Goal: Task Accomplishment & Management: Manage account settings

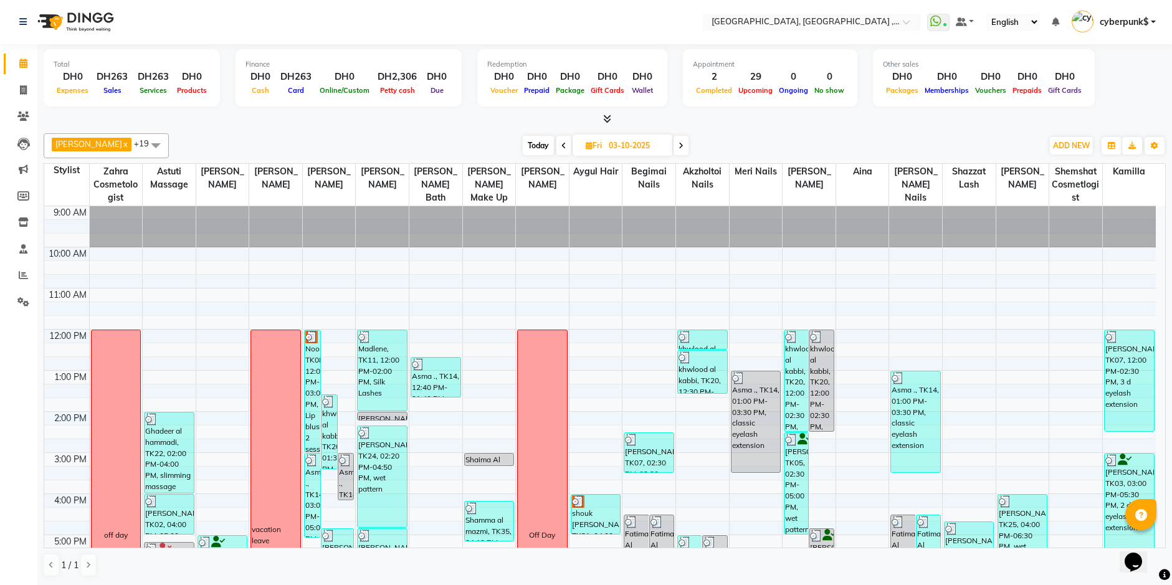
click at [610, 142] on input "03-10-2025" at bounding box center [636, 145] width 62 height 19
select select "10"
select select "2025"
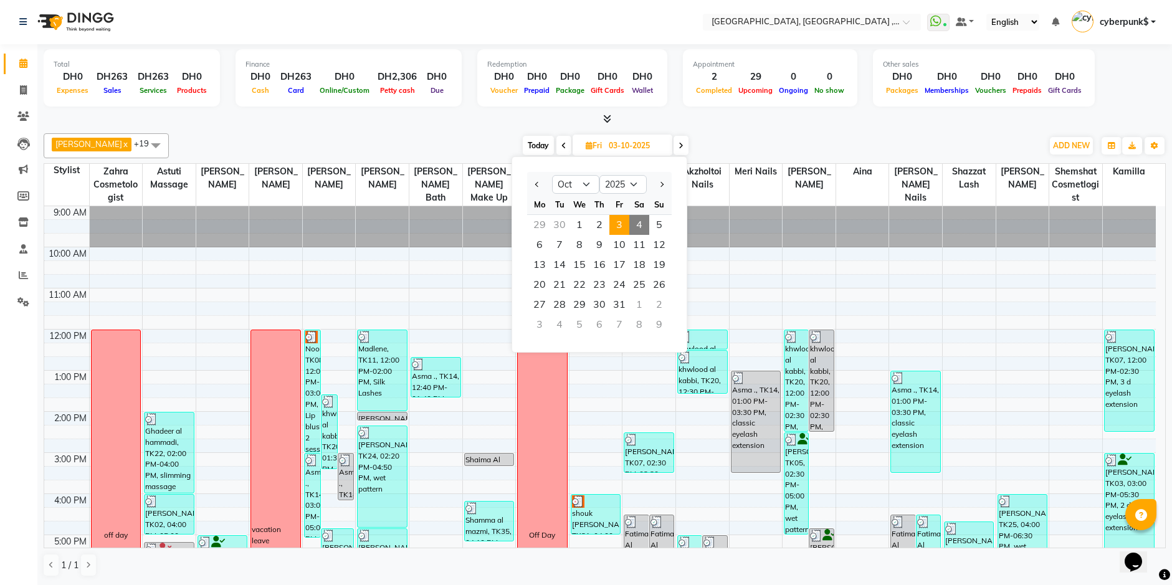
click at [643, 222] on span "4" at bounding box center [639, 225] width 20 height 20
type input "04-10-2025"
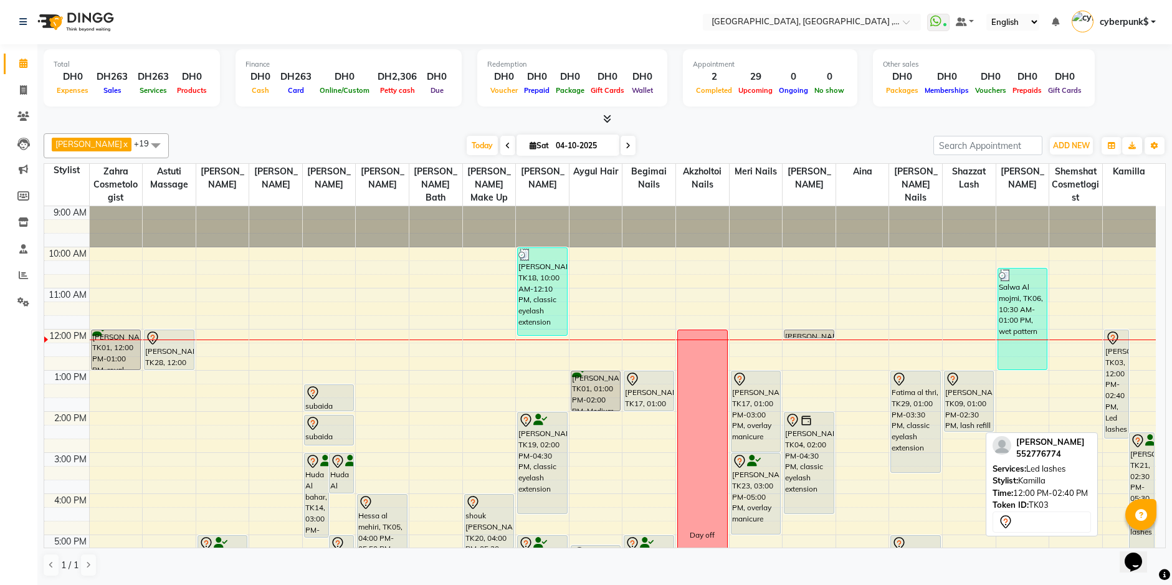
click at [1113, 369] on div "[PERSON_NAME], TK03, 12:00 PM-02:40 PM, Led lashes" at bounding box center [1117, 384] width 24 height 108
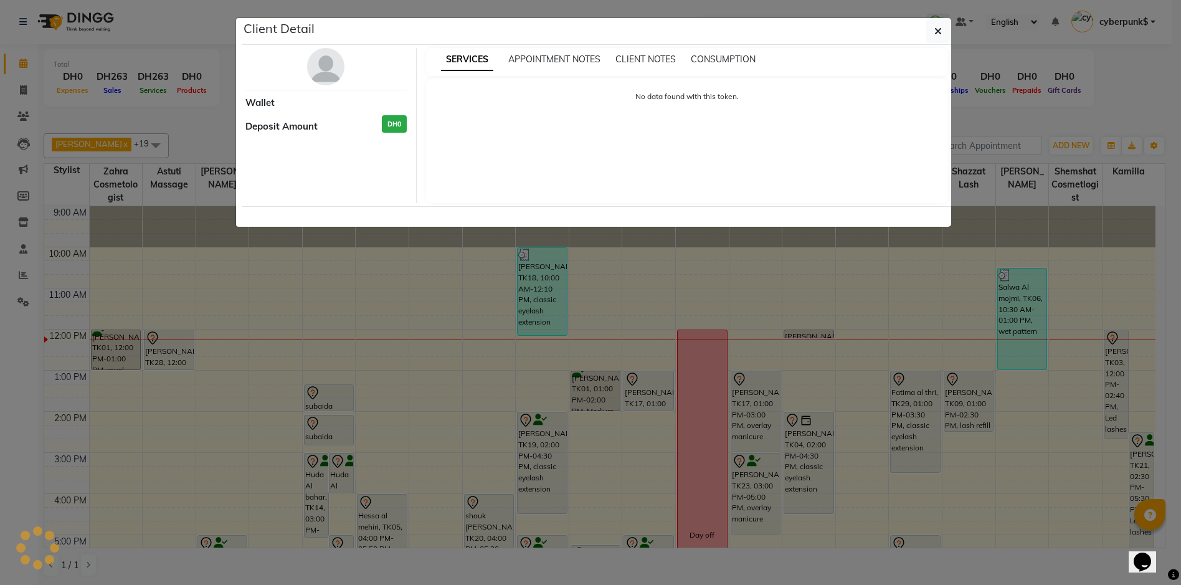
select select "7"
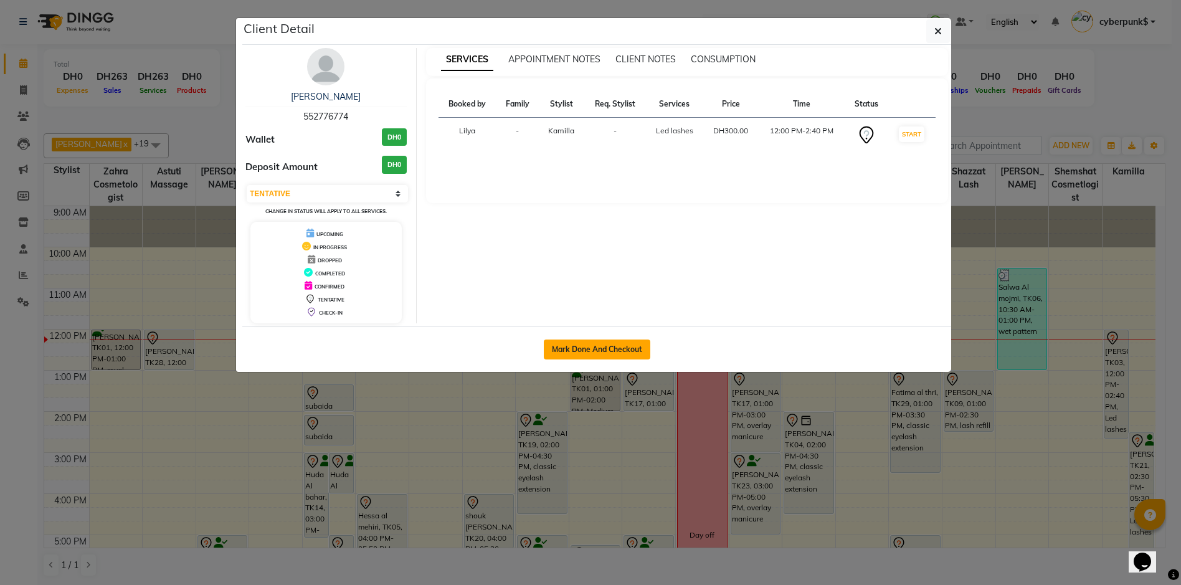
click at [627, 346] on button "Mark Done And Checkout" at bounding box center [597, 350] width 107 height 20
select select "service"
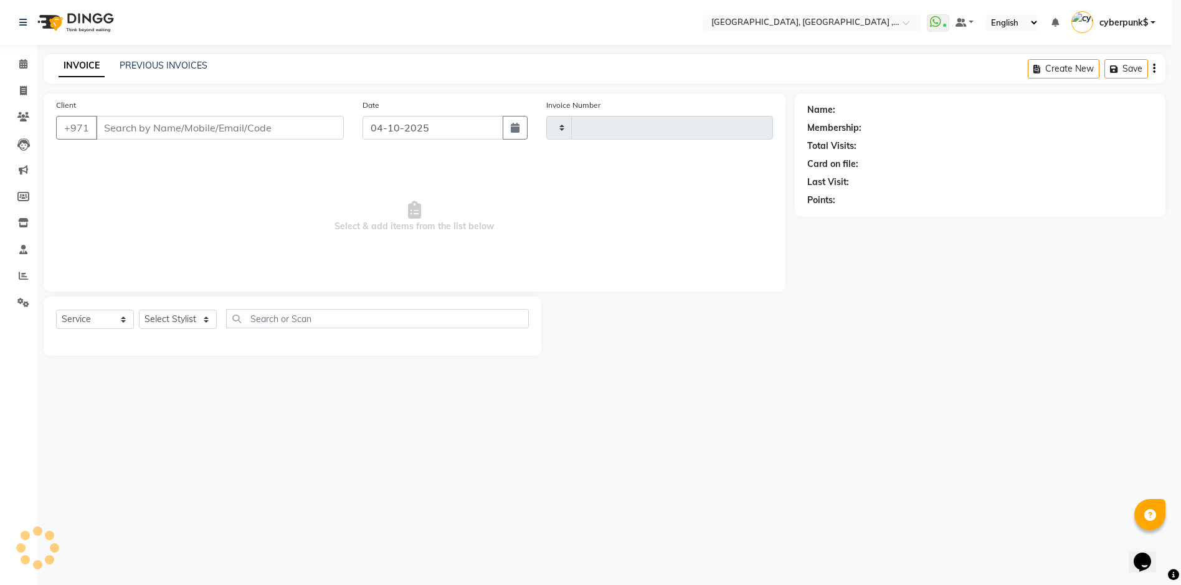
type input "5471"
select select "3838"
type input "552776774"
select select "91749"
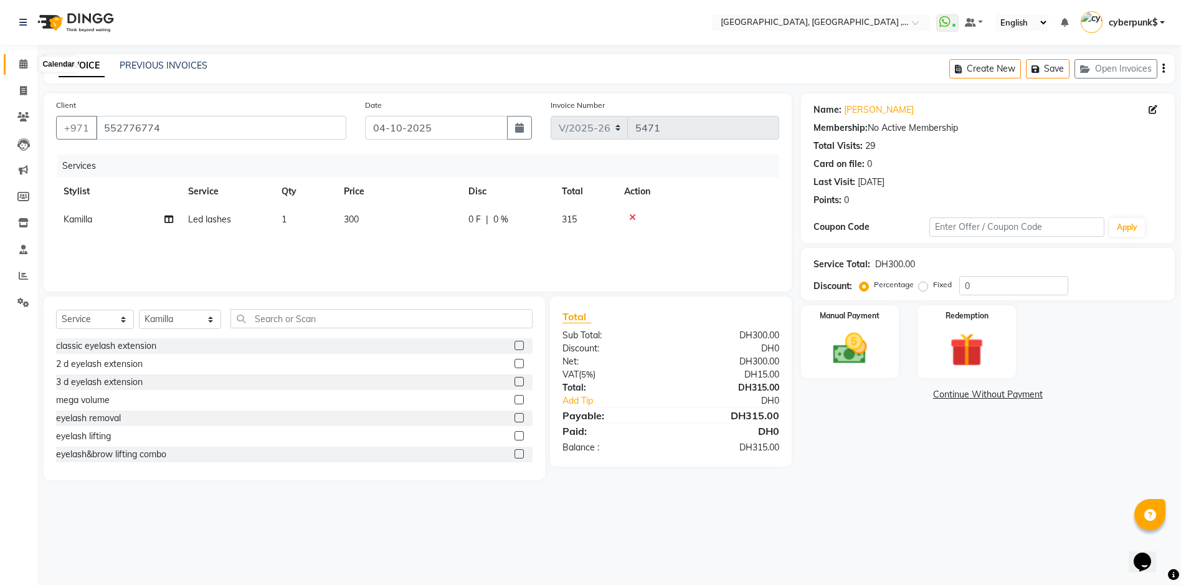
click at [24, 67] on icon at bounding box center [23, 63] width 8 height 9
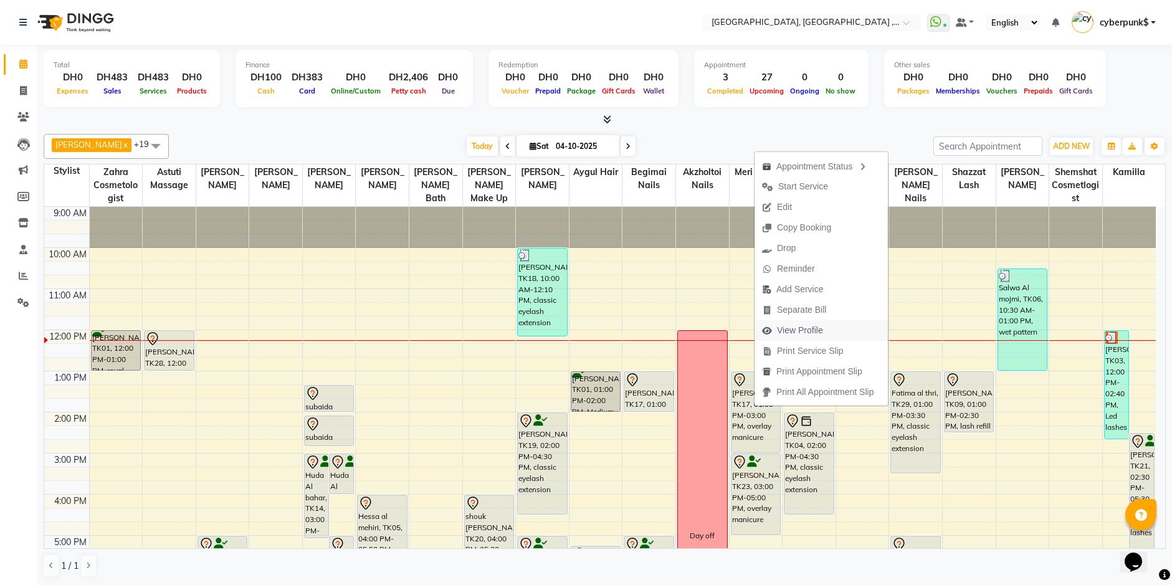
click at [823, 331] on span "View Profile" at bounding box center [793, 330] width 76 height 21
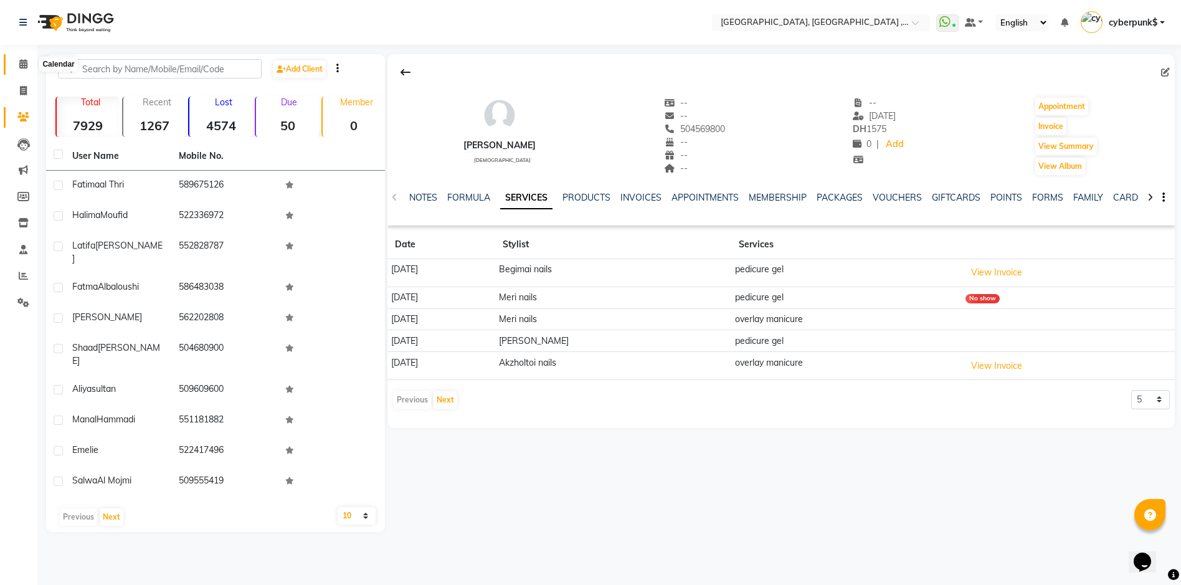
click at [23, 63] on icon at bounding box center [23, 63] width 8 height 9
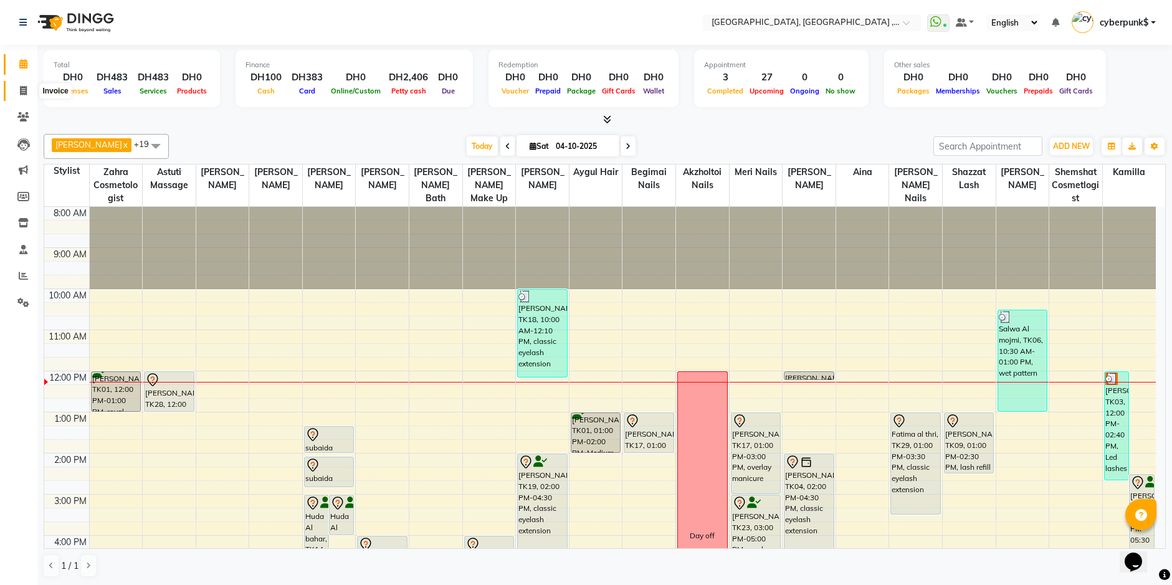
click at [23, 87] on icon at bounding box center [23, 90] width 7 height 9
select select "service"
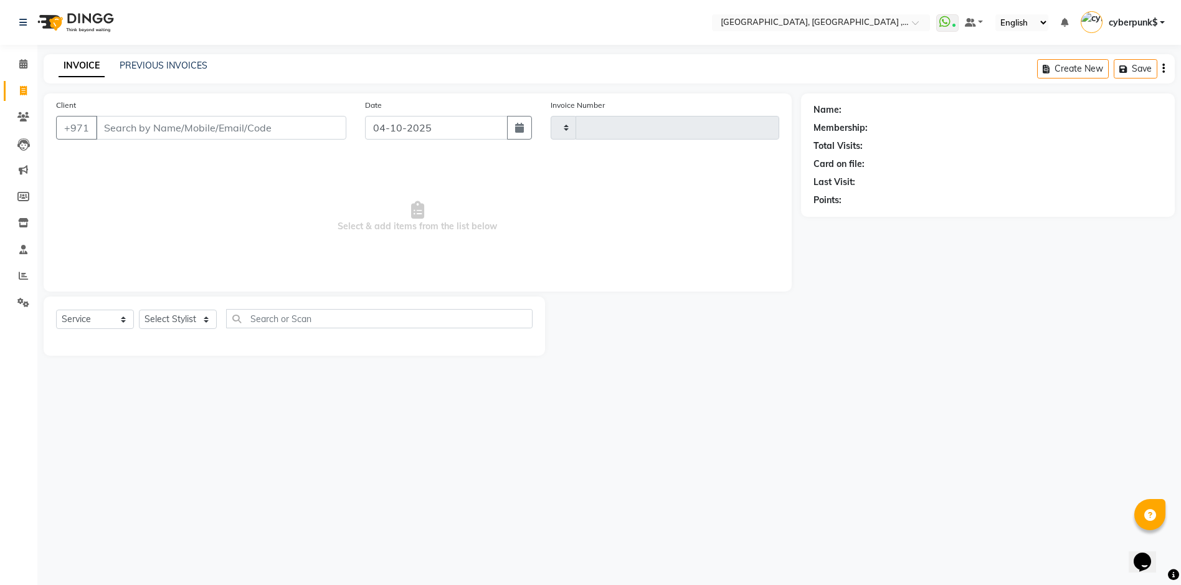
type input "5471"
select select "3838"
click at [173, 64] on link "PREVIOUS INVOICES" at bounding box center [164, 65] width 88 height 11
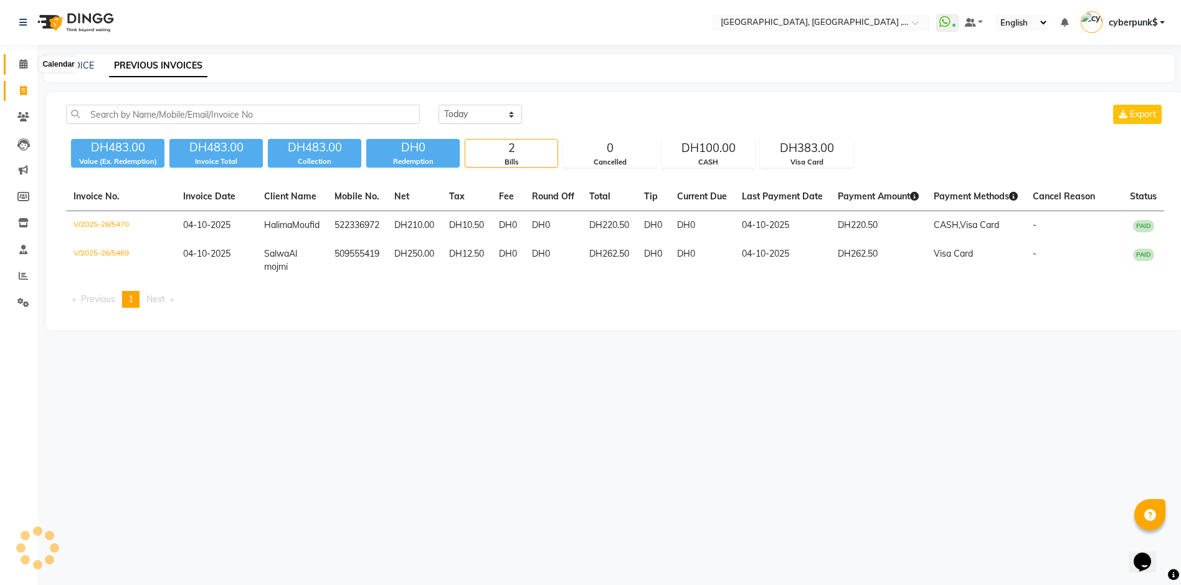
click at [22, 64] on icon at bounding box center [23, 63] width 8 height 9
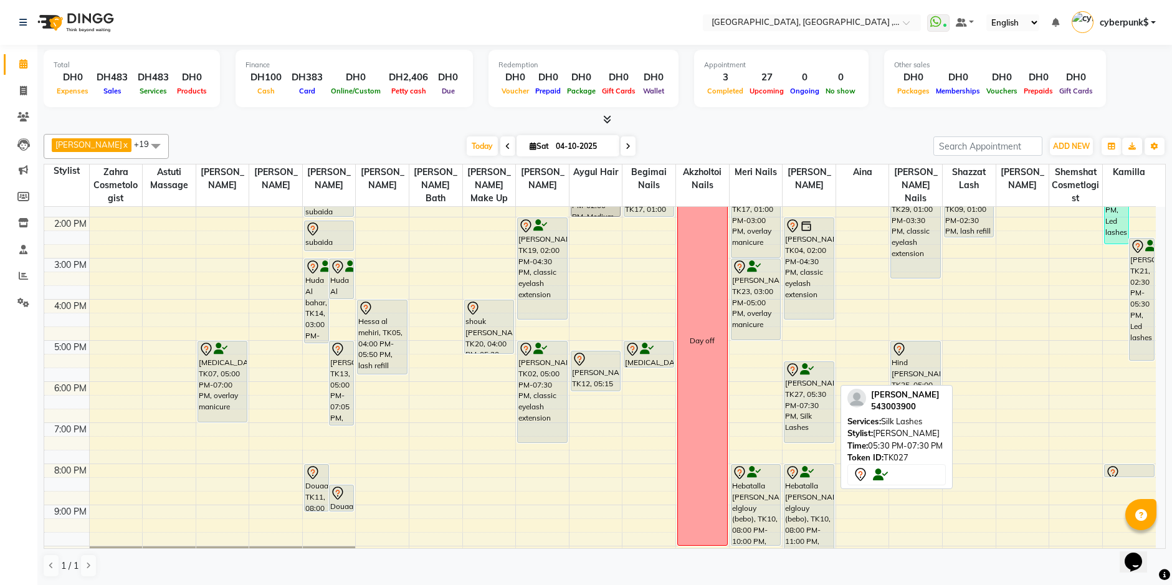
scroll to position [62, 0]
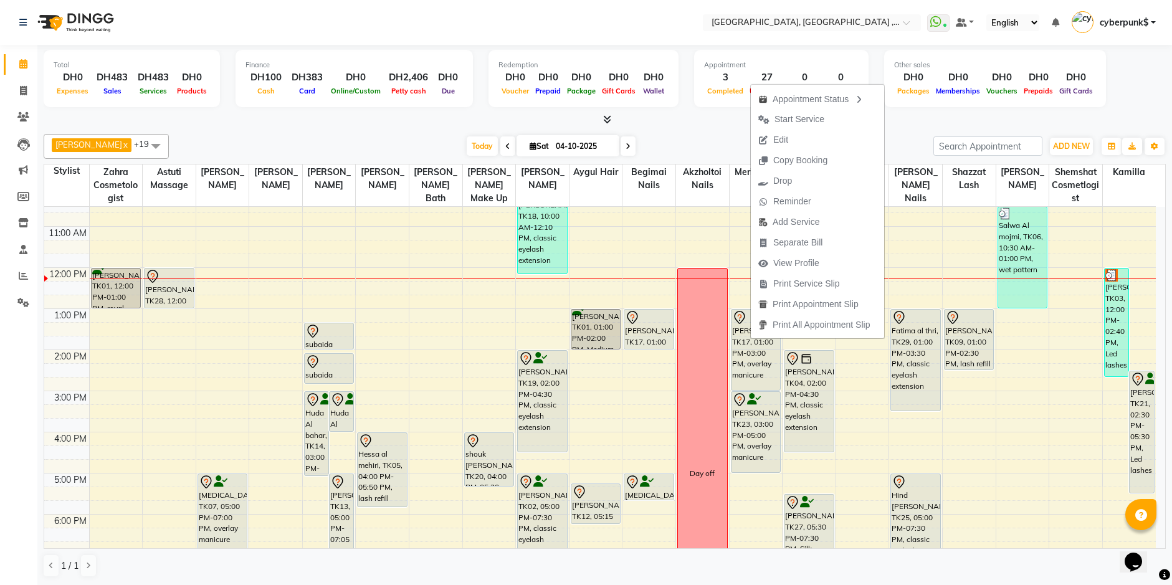
click at [914, 137] on div "[PERSON_NAME] x Aina x Akzholtoi nails x [PERSON_NAME] x Astuti massage x Aygul…" at bounding box center [605, 356] width 1122 height 454
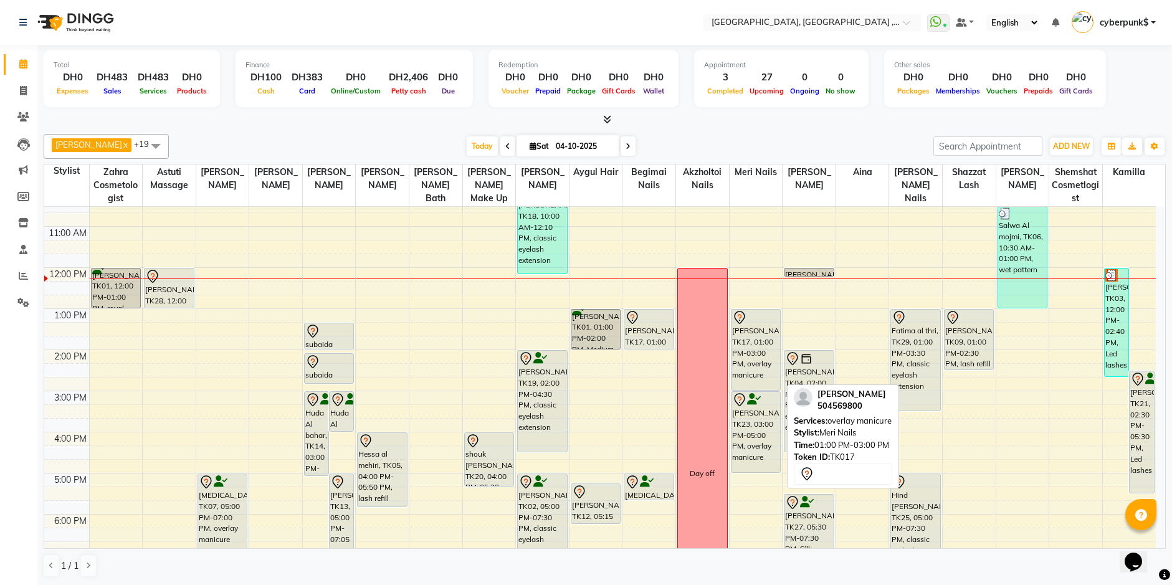
click at [756, 341] on div "[PERSON_NAME], TK17, 01:00 PM-03:00 PM, overlay manicure" at bounding box center [755, 350] width 49 height 80
select select "7"
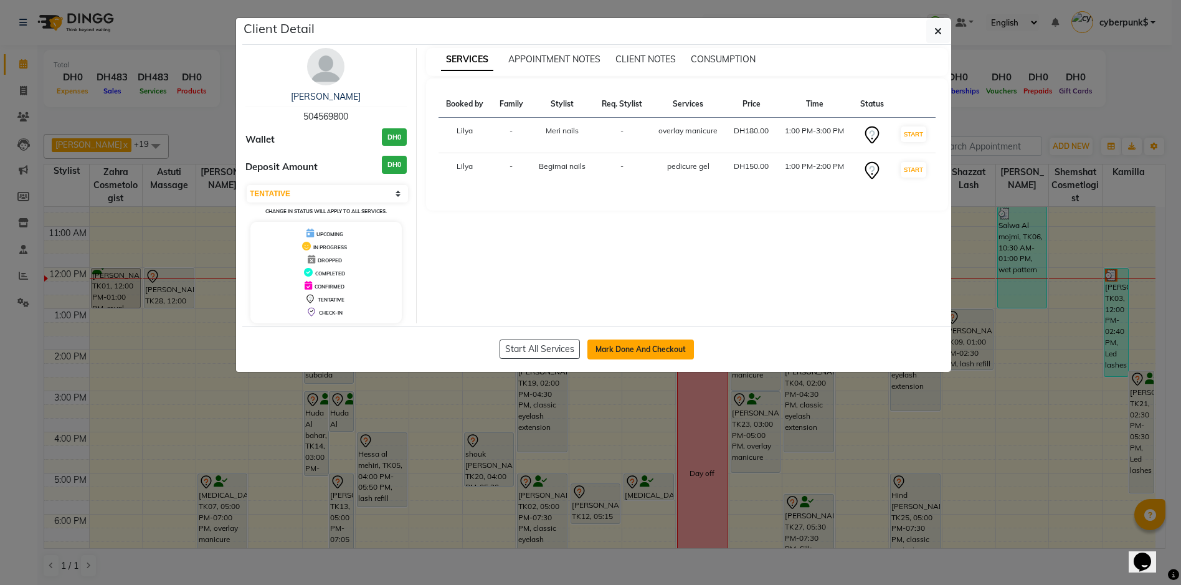
click at [669, 350] on button "Mark Done And Checkout" at bounding box center [641, 350] width 107 height 20
select select "service"
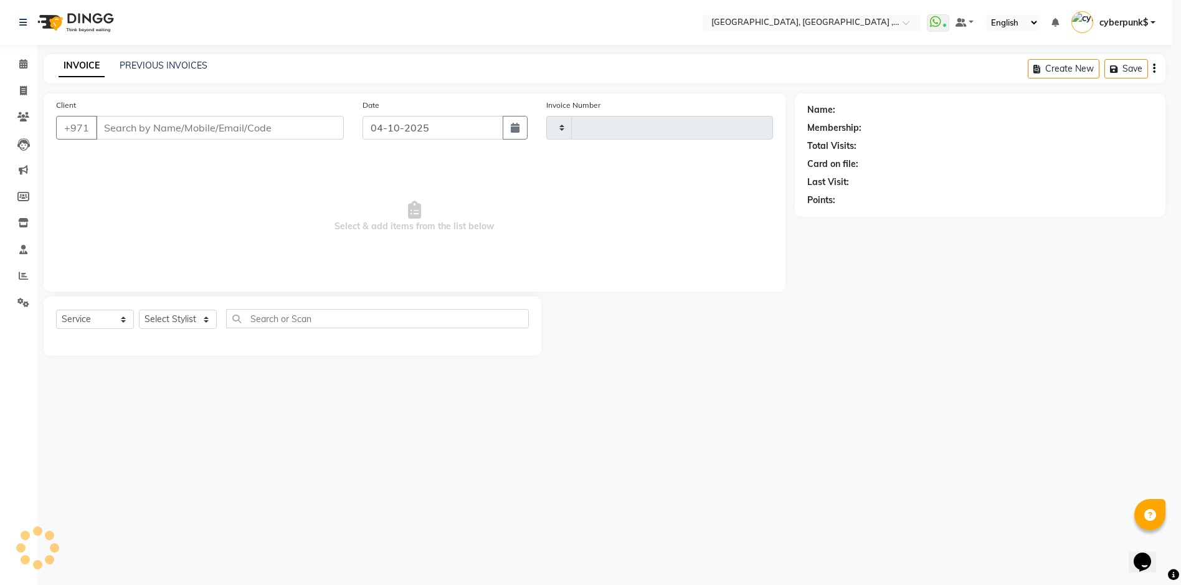
type input "5471"
select select "3838"
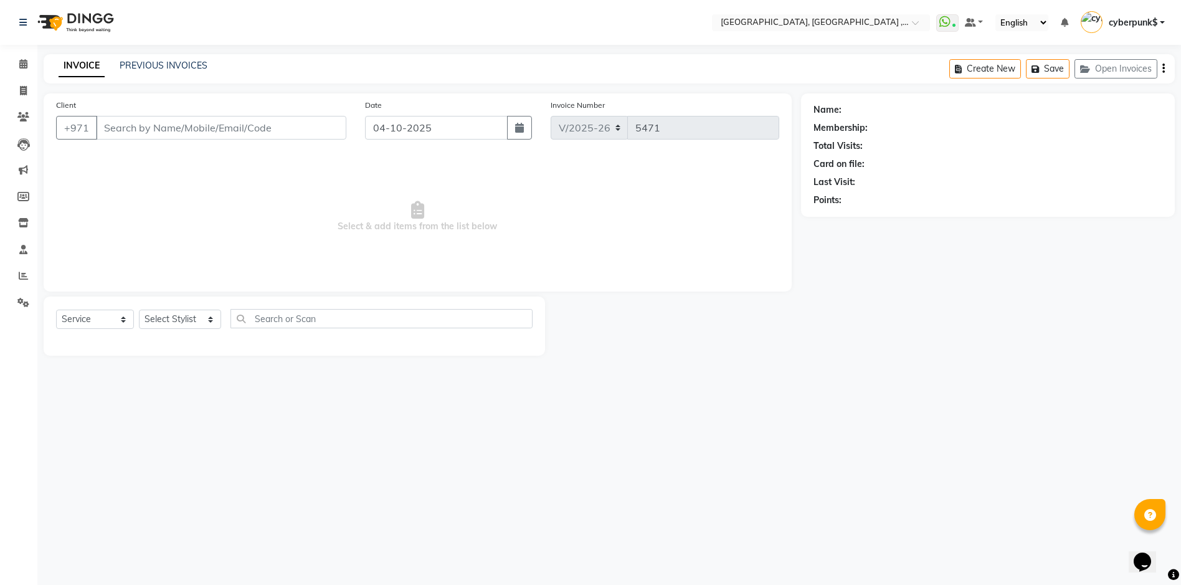
type input "504569800"
select select "85659"
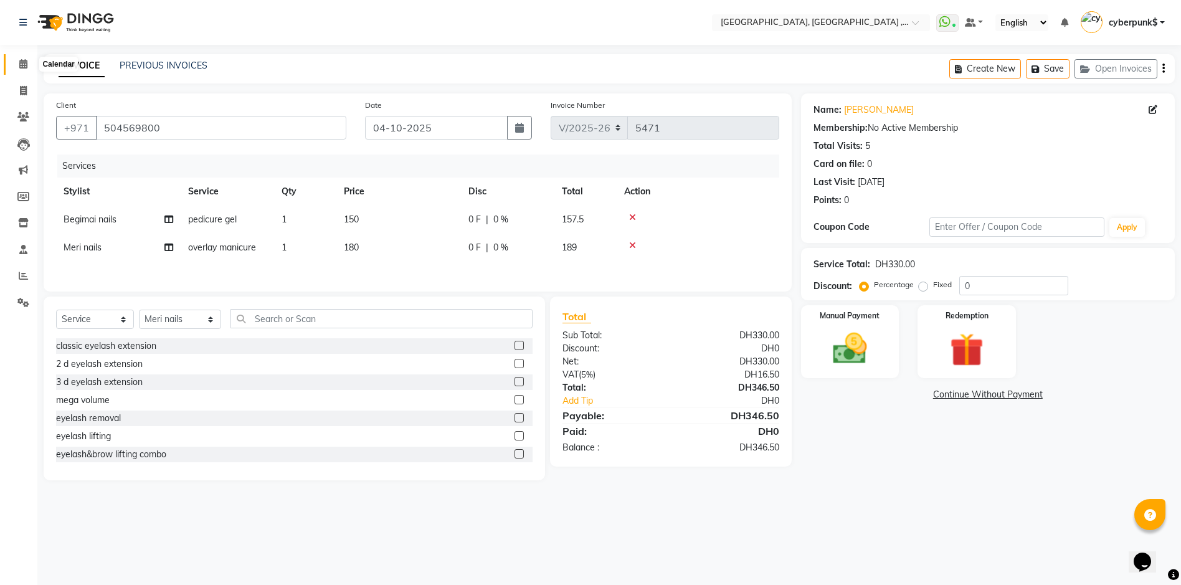
click at [24, 62] on icon at bounding box center [23, 63] width 8 height 9
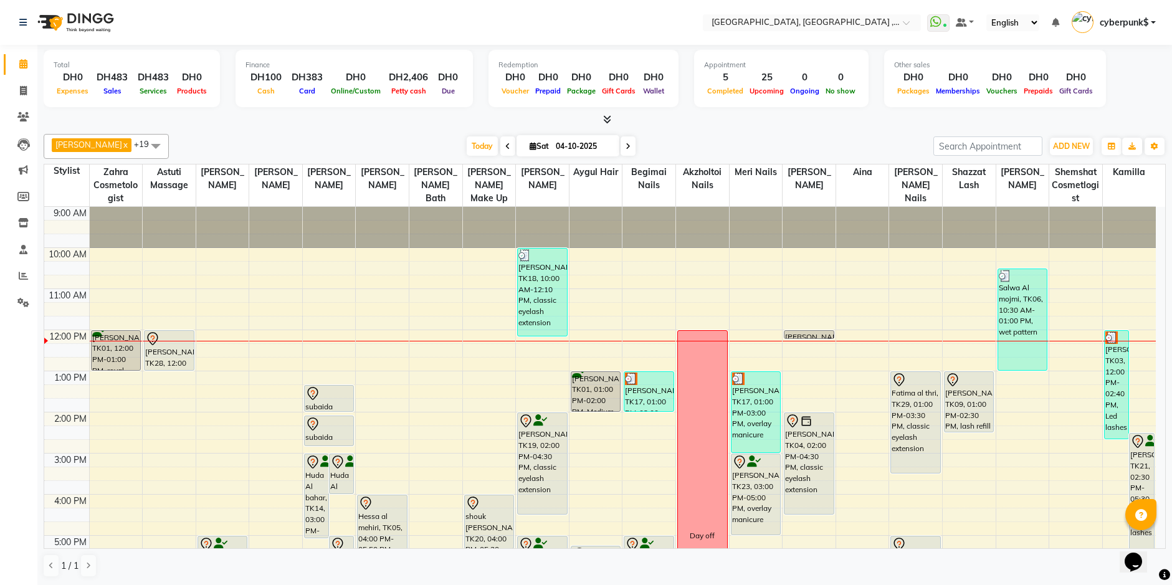
scroll to position [62, 0]
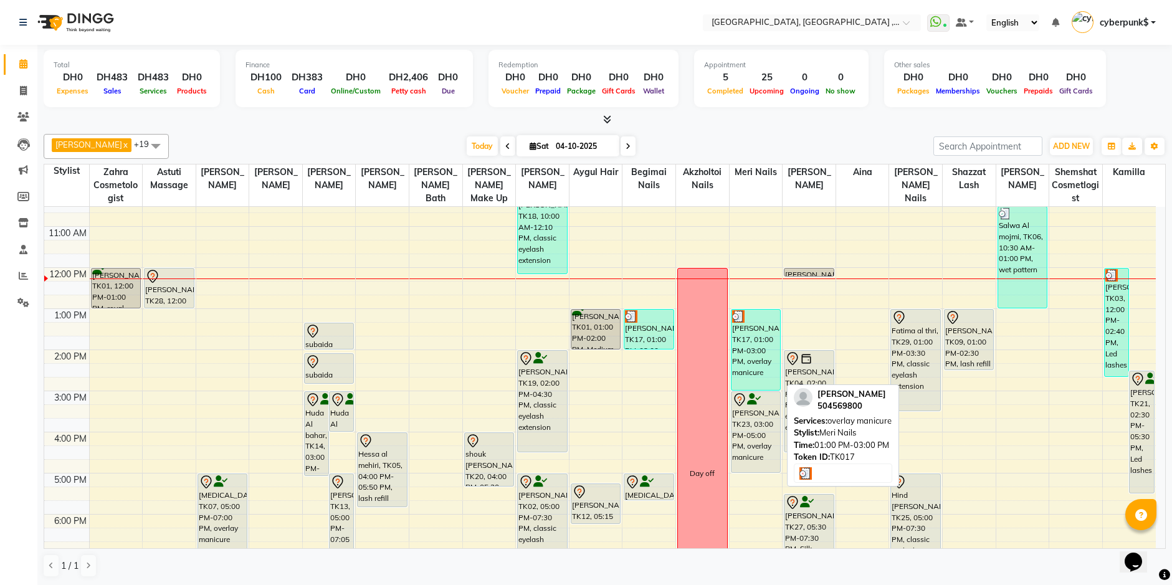
click at [751, 348] on div "[PERSON_NAME], TK17, 01:00 PM-03:00 PM, overlay manicure" at bounding box center [755, 350] width 49 height 80
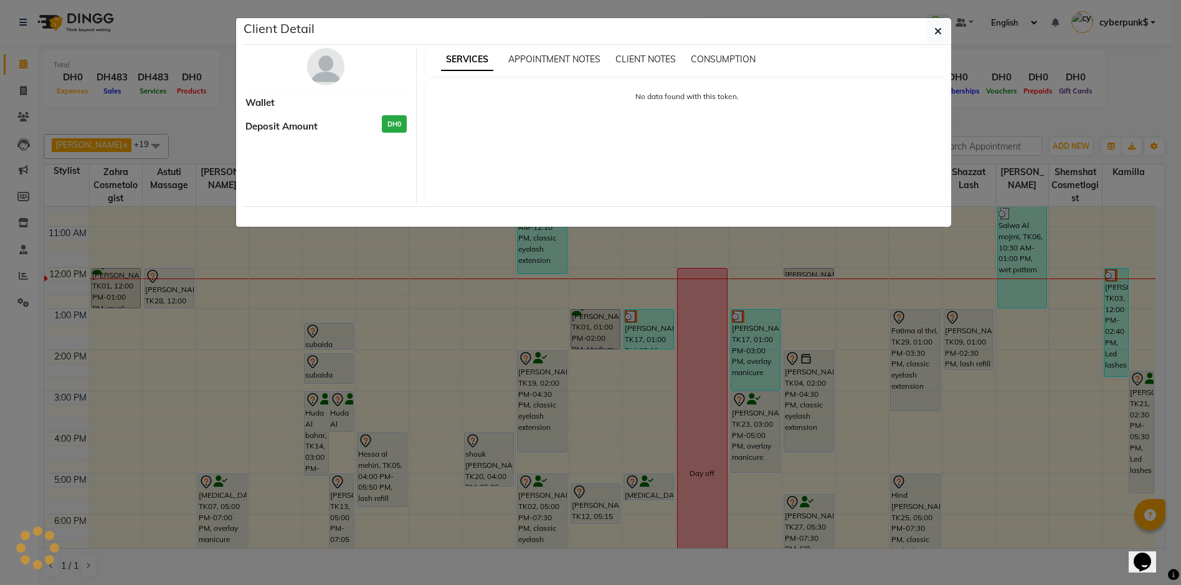
select select "3"
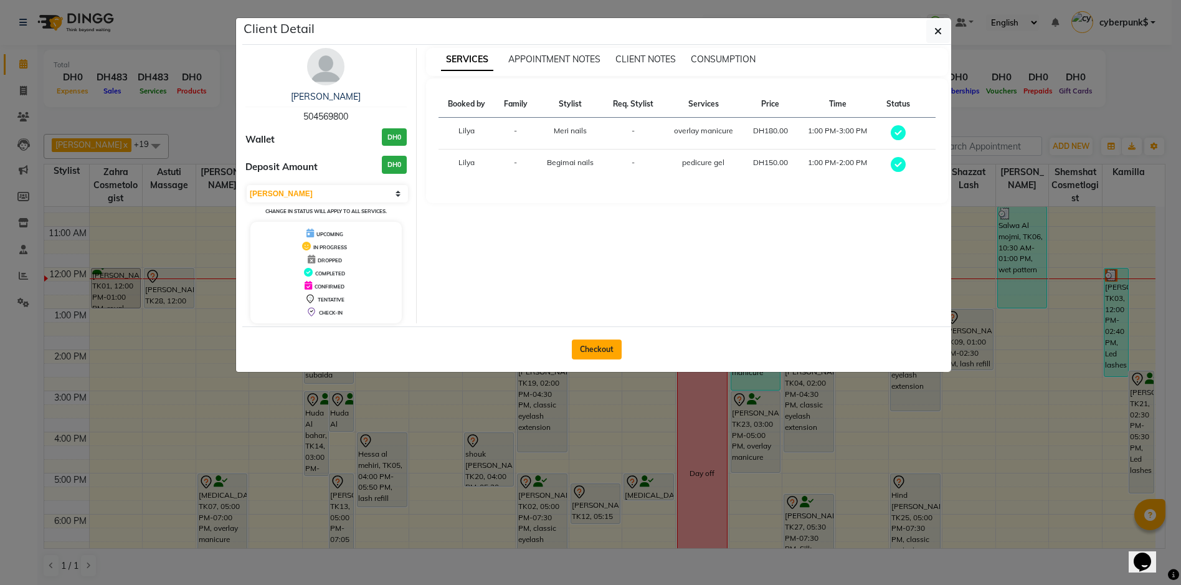
click at [598, 346] on button "Checkout" at bounding box center [597, 350] width 50 height 20
select select "service"
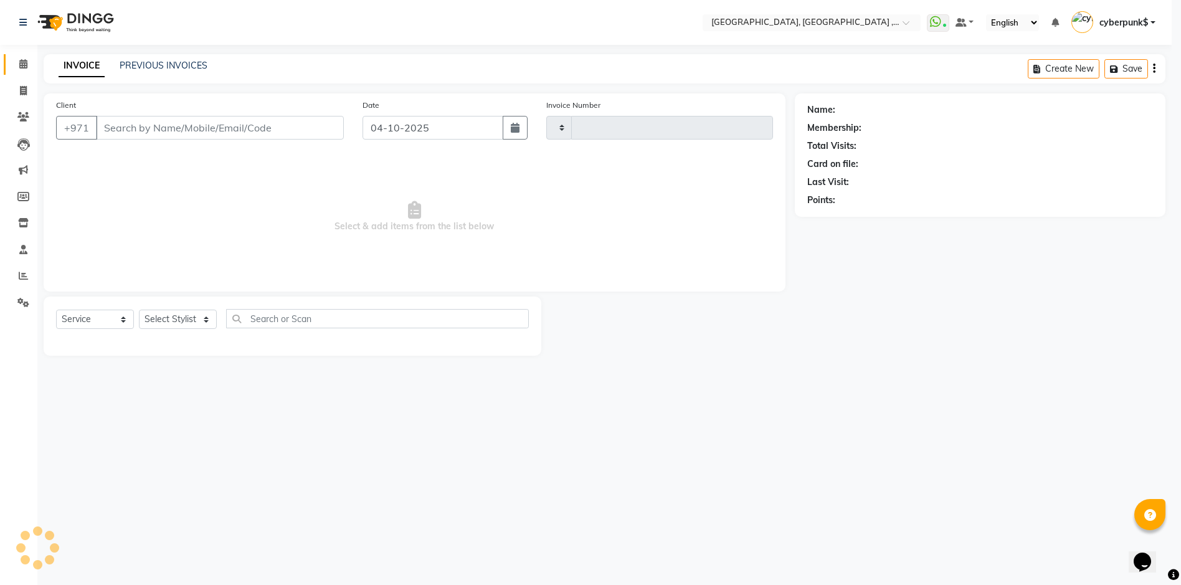
type input "5471"
select select "3838"
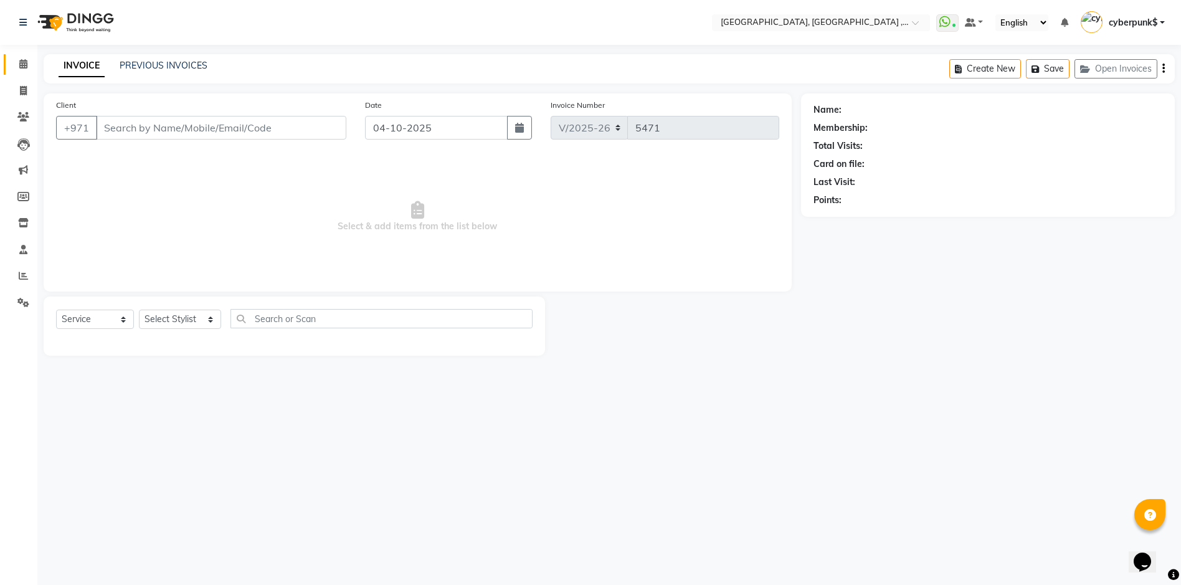
type input "504569800"
select select "85659"
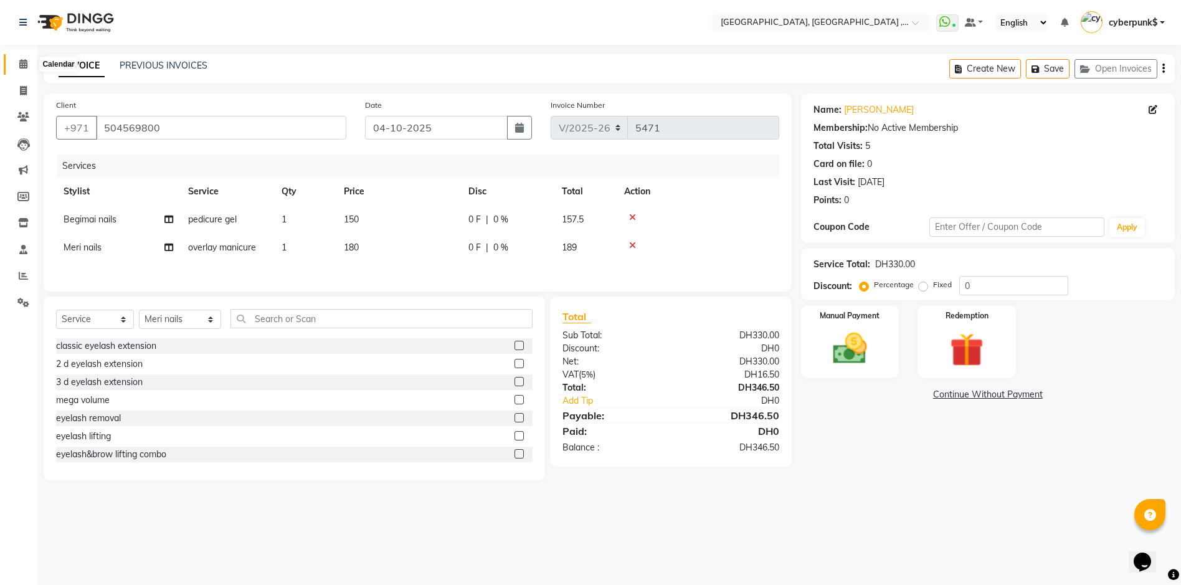
click at [19, 62] on icon at bounding box center [23, 63] width 8 height 9
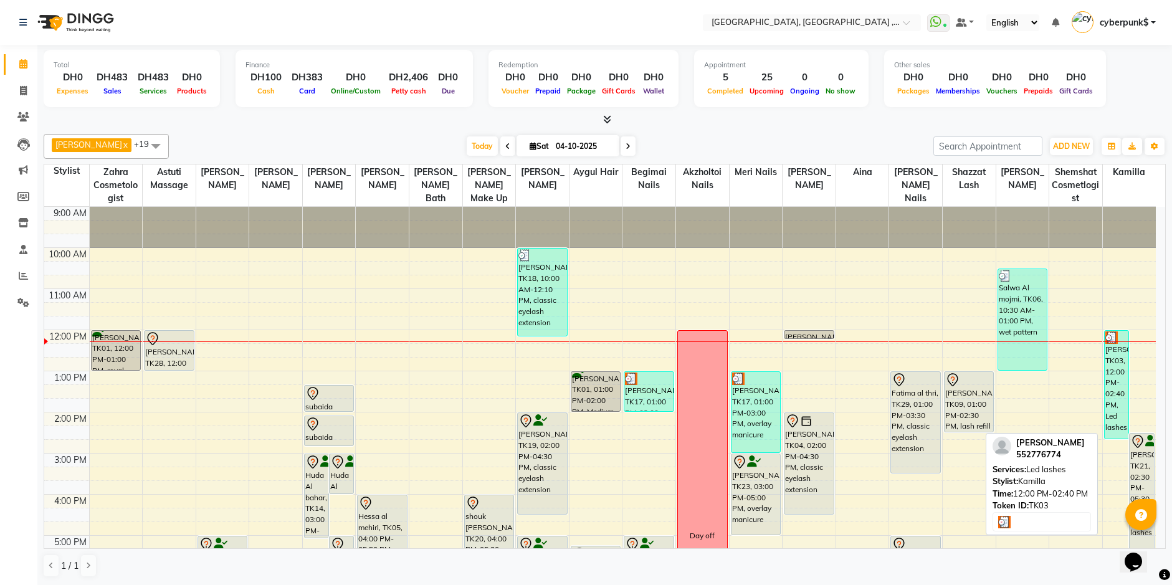
click at [1111, 350] on div "[PERSON_NAME], TK03, 12:00 PM-02:40 PM, Led lashes" at bounding box center [1117, 385] width 24 height 108
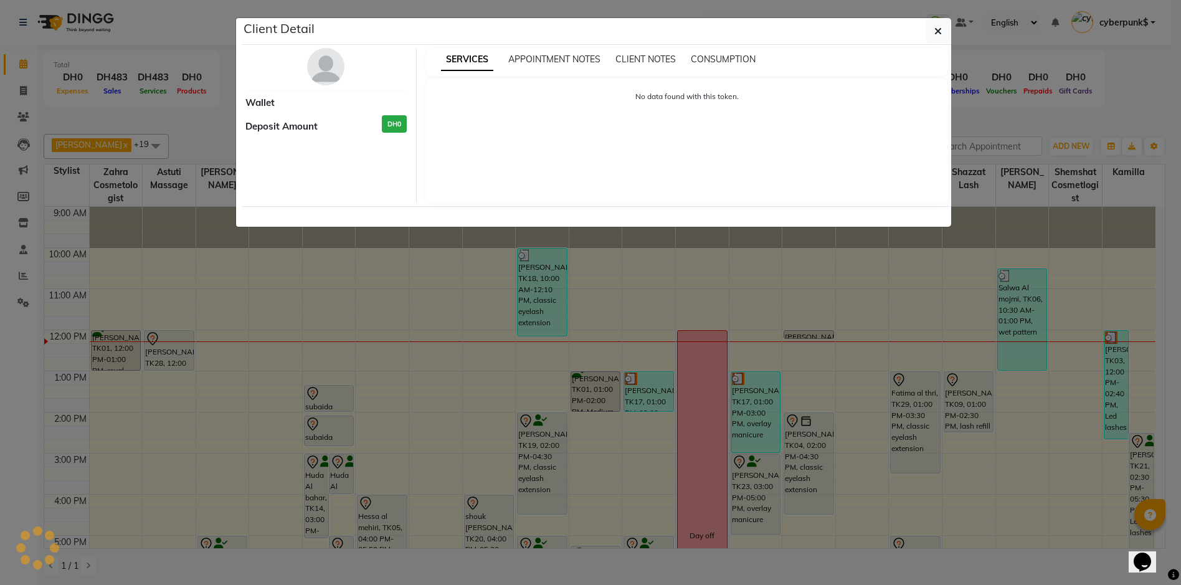
select select "3"
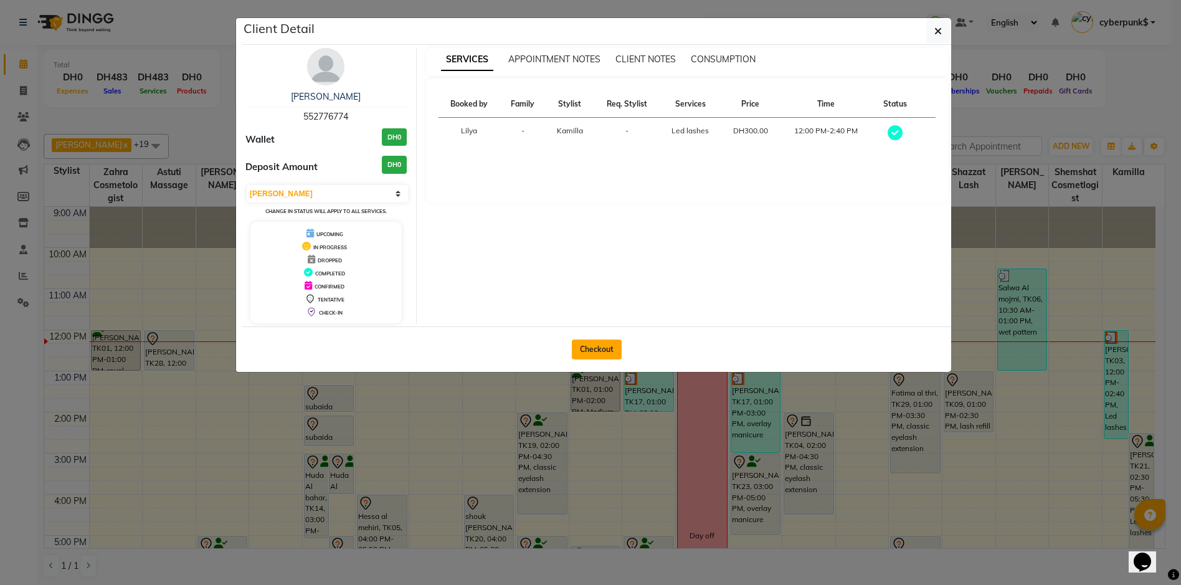
click at [614, 346] on button "Checkout" at bounding box center [597, 350] width 50 height 20
select select "service"
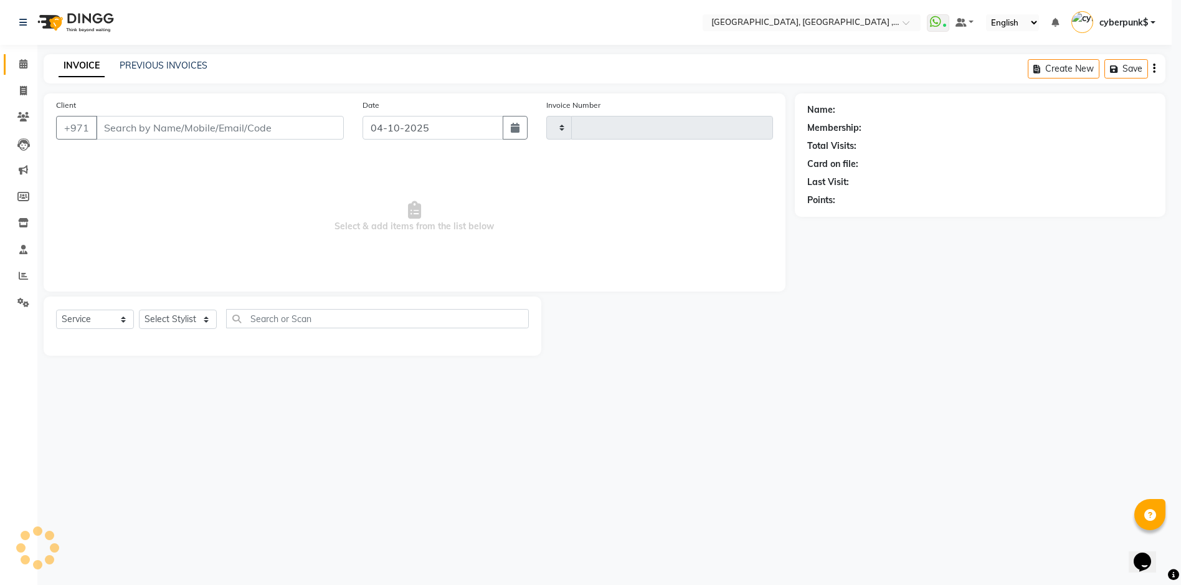
type input "5471"
select select "3838"
type input "552776774"
select select "91749"
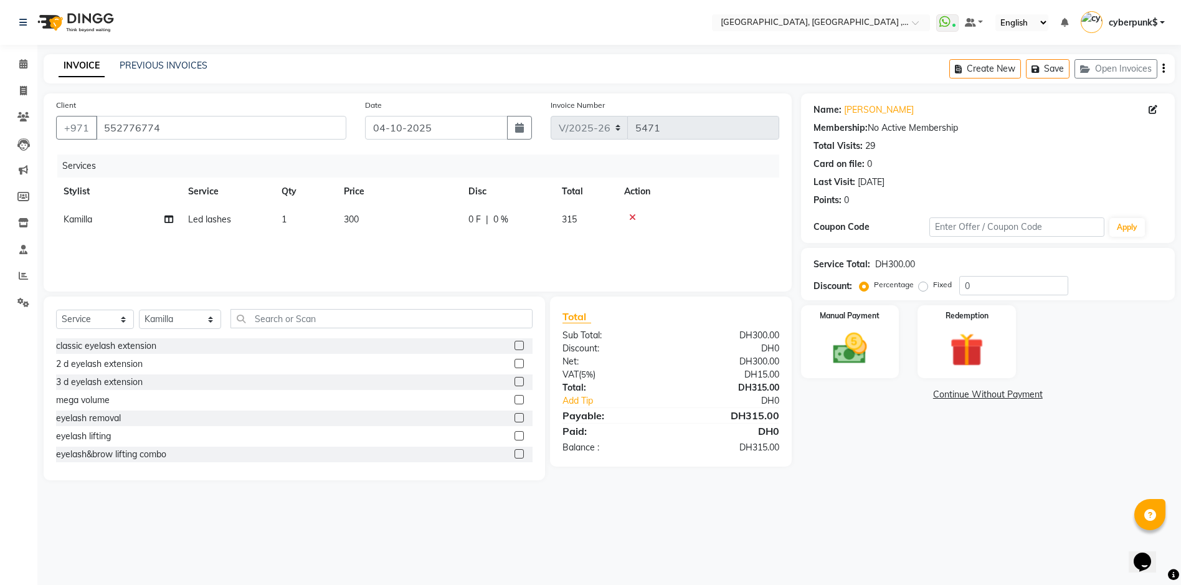
click at [211, 221] on span "Led lashes" at bounding box center [209, 219] width 43 height 11
select select "91749"
click at [308, 227] on span at bounding box center [312, 225] width 25 height 24
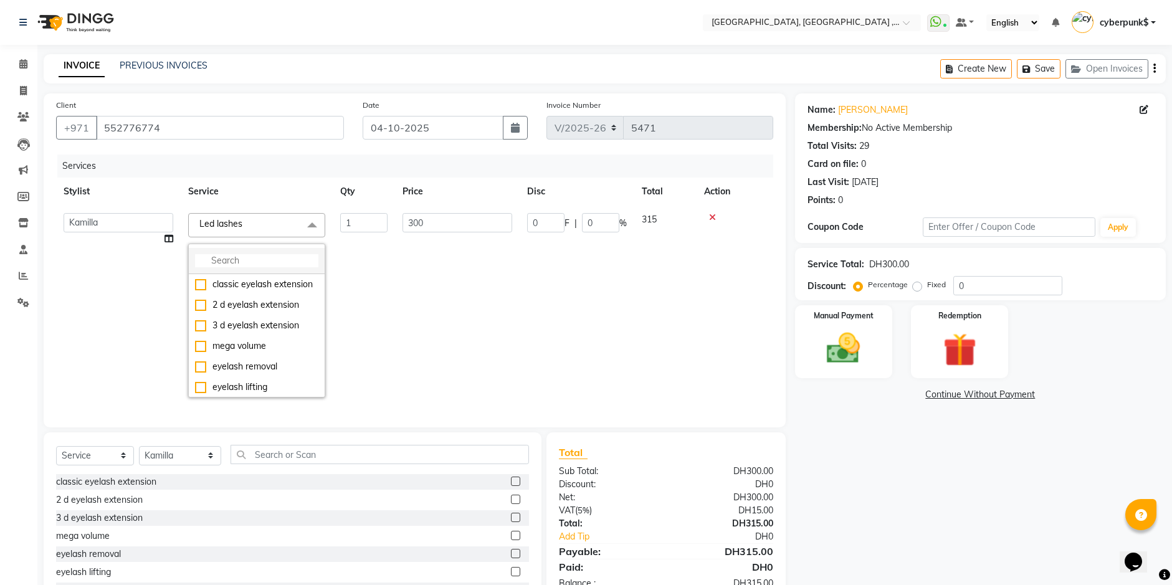
click at [219, 264] on input "multiselect-search" at bounding box center [256, 260] width 123 height 13
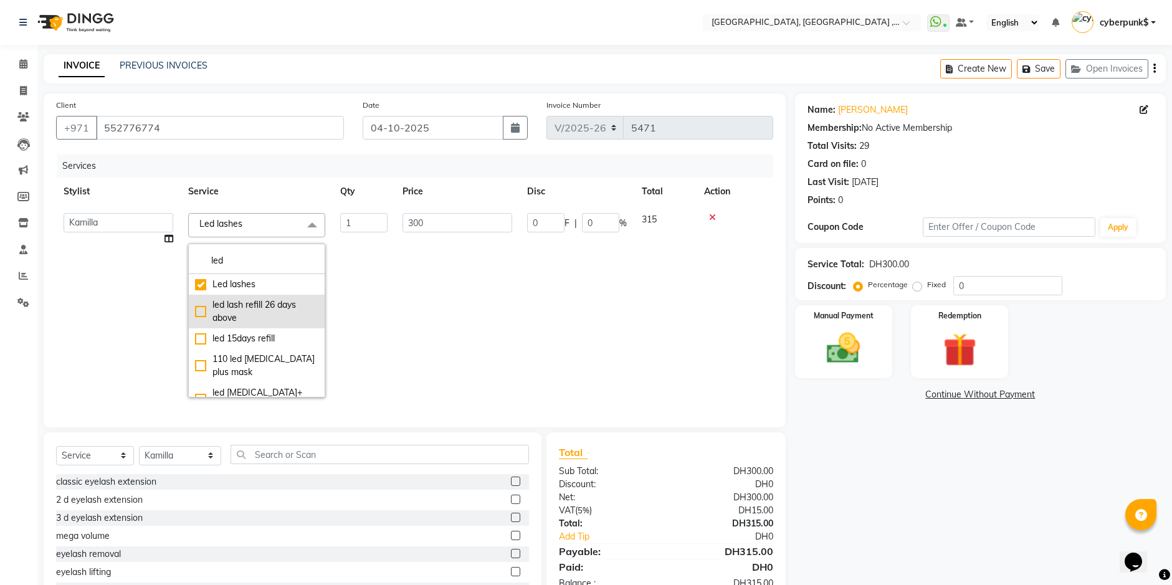
type input "led"
click at [203, 310] on div "led lash refill 26 days above" at bounding box center [256, 311] width 123 height 26
checkbox input "false"
checkbox input "true"
type input "250"
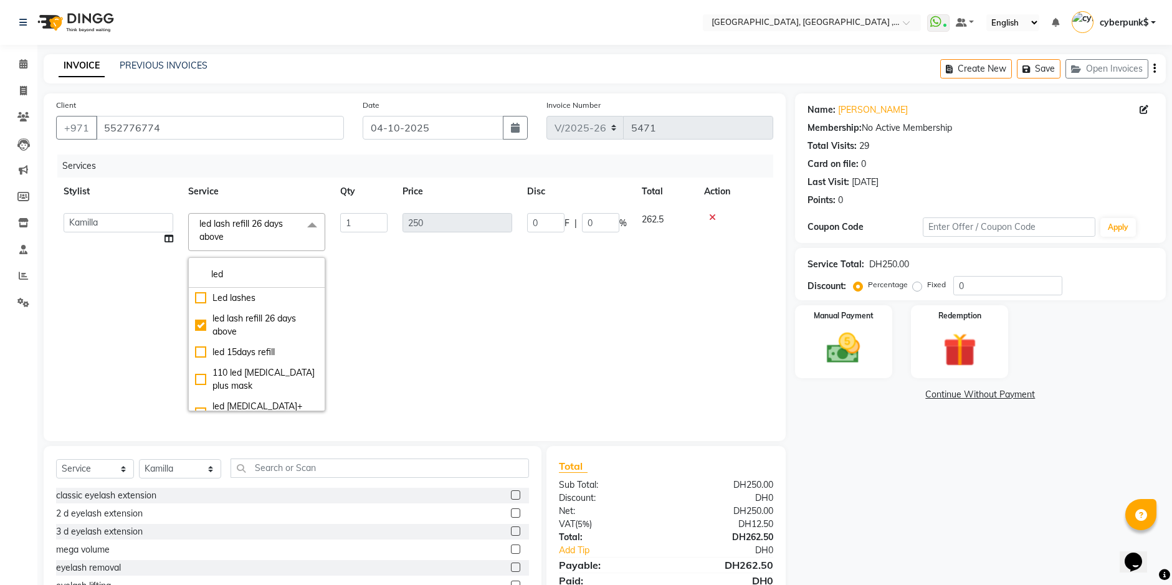
click at [446, 320] on td "250" at bounding box center [457, 312] width 125 height 213
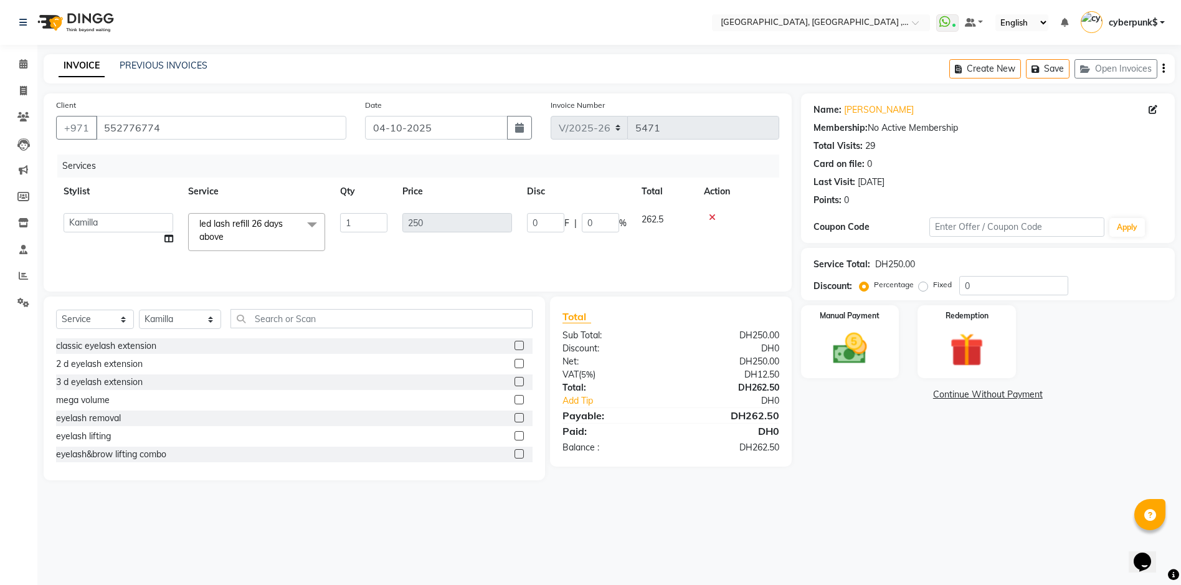
click at [998, 396] on link "Continue Without Payment" at bounding box center [988, 394] width 369 height 13
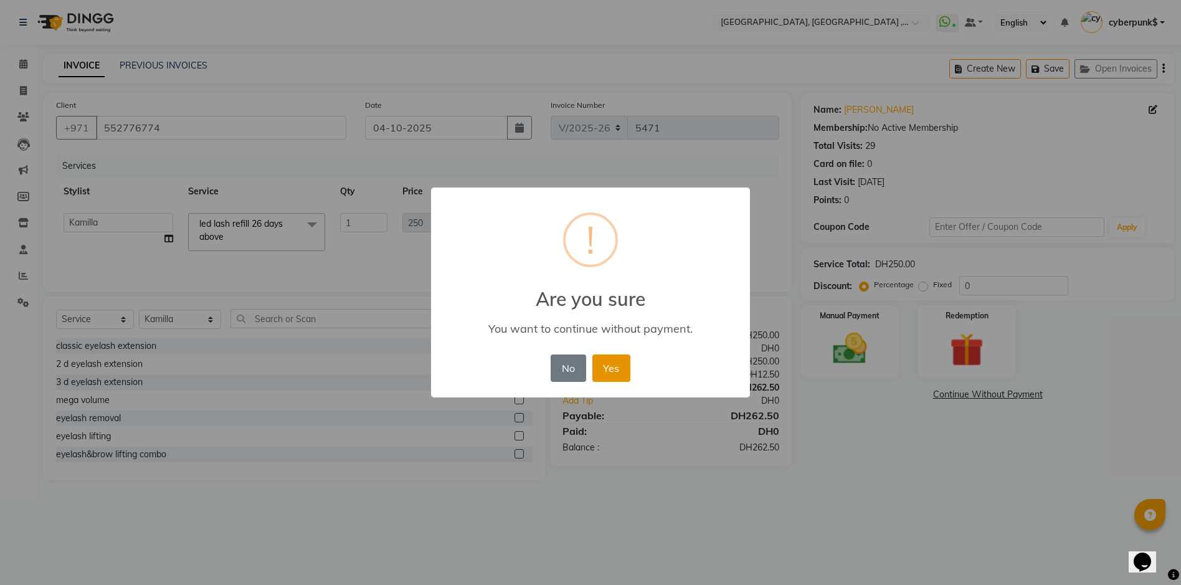
click at [605, 373] on button "Yes" at bounding box center [612, 368] width 38 height 27
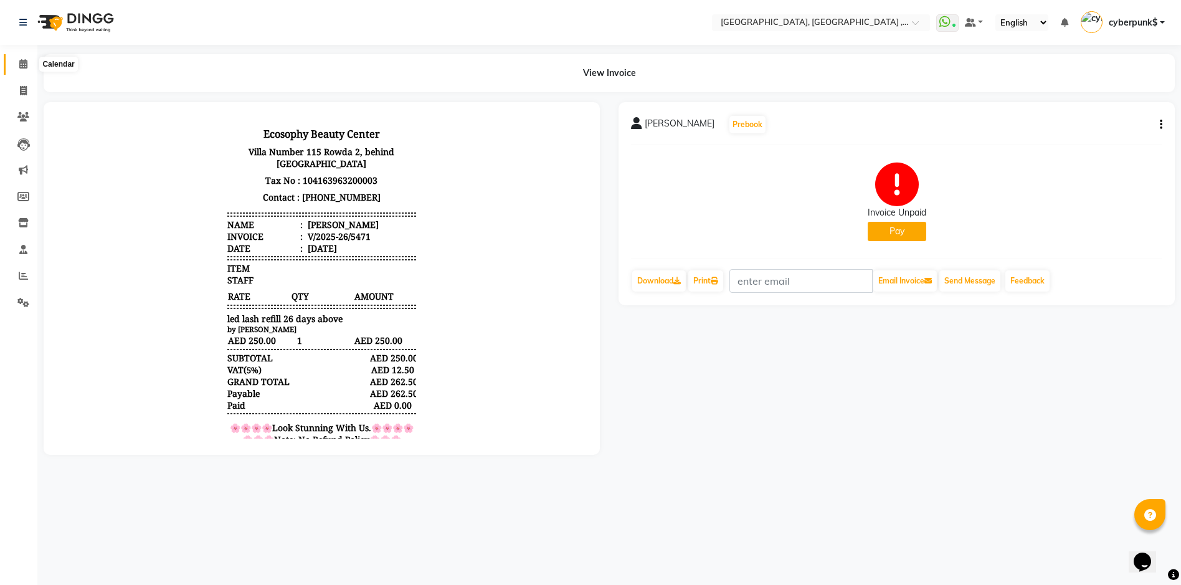
click at [19, 64] on icon at bounding box center [23, 63] width 8 height 9
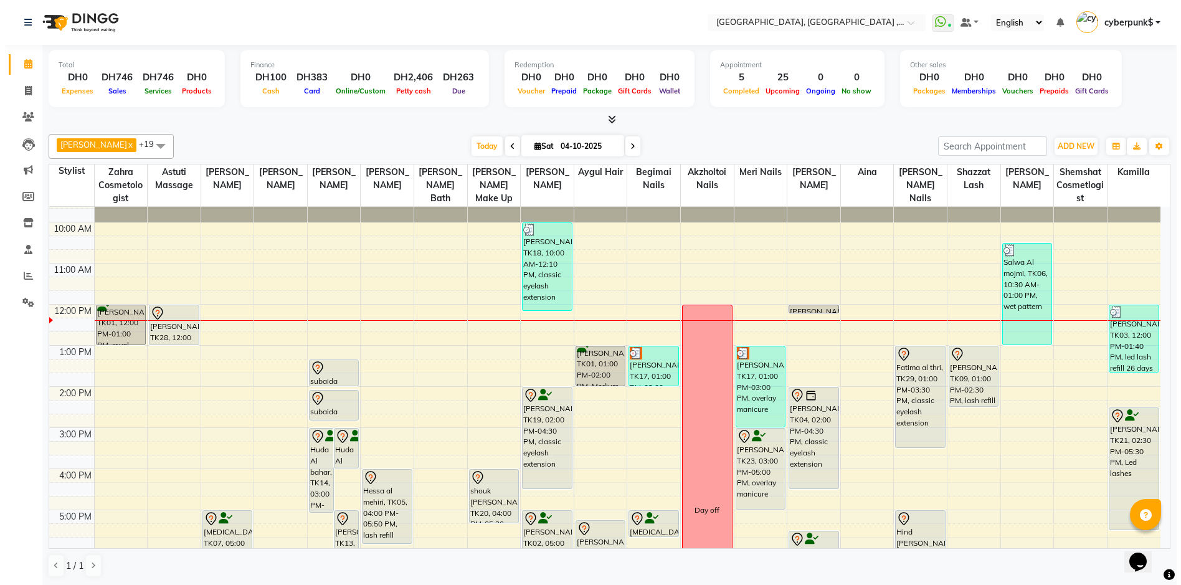
scroll to position [275, 0]
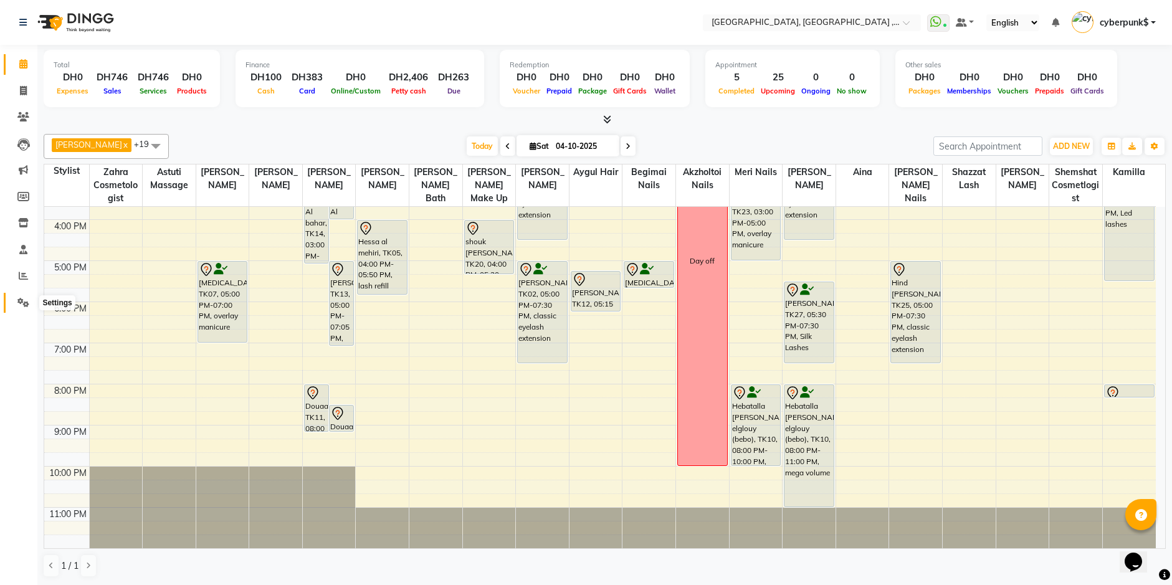
click at [24, 300] on icon at bounding box center [23, 302] width 12 height 9
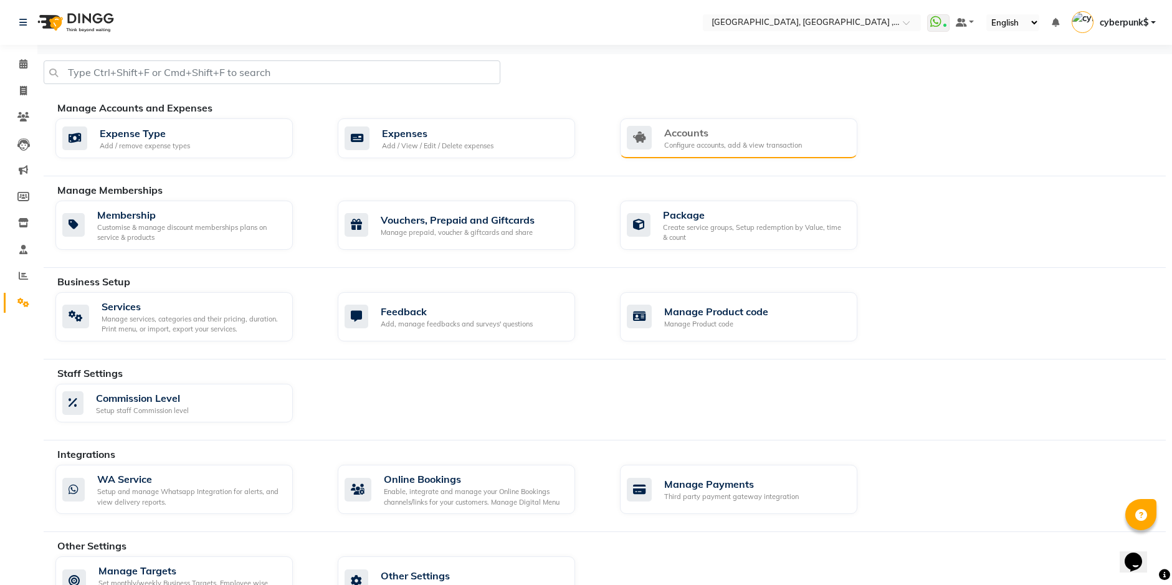
click at [720, 127] on div "Accounts" at bounding box center [733, 132] width 138 height 15
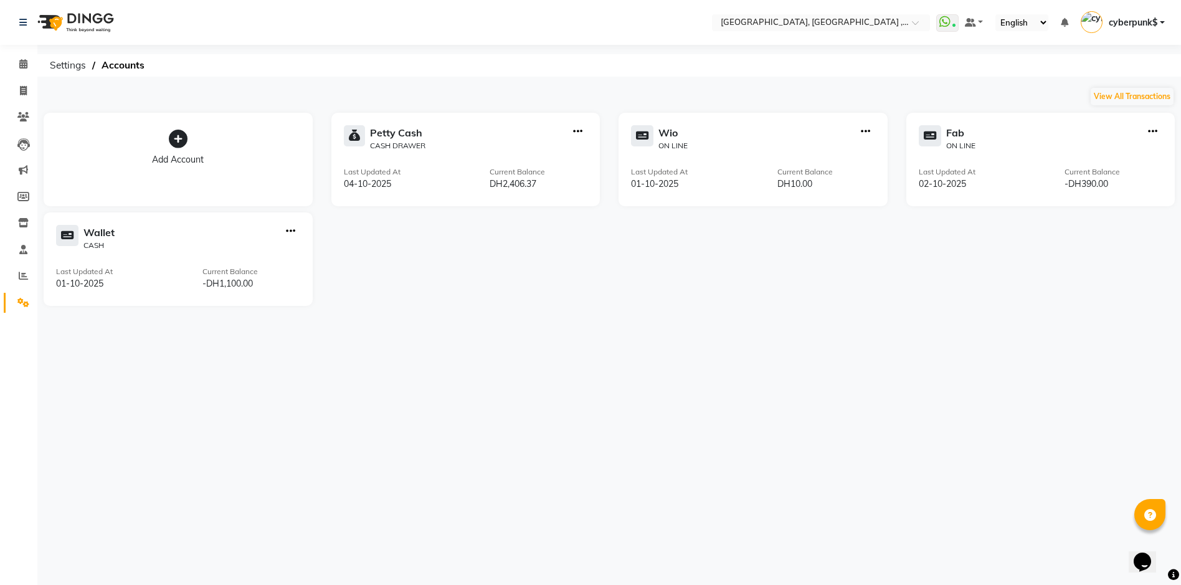
click at [580, 131] on icon "button" at bounding box center [577, 131] width 9 height 1
click at [593, 77] on div "Add Transaction" at bounding box center [579, 74] width 66 height 13
select select "direct"
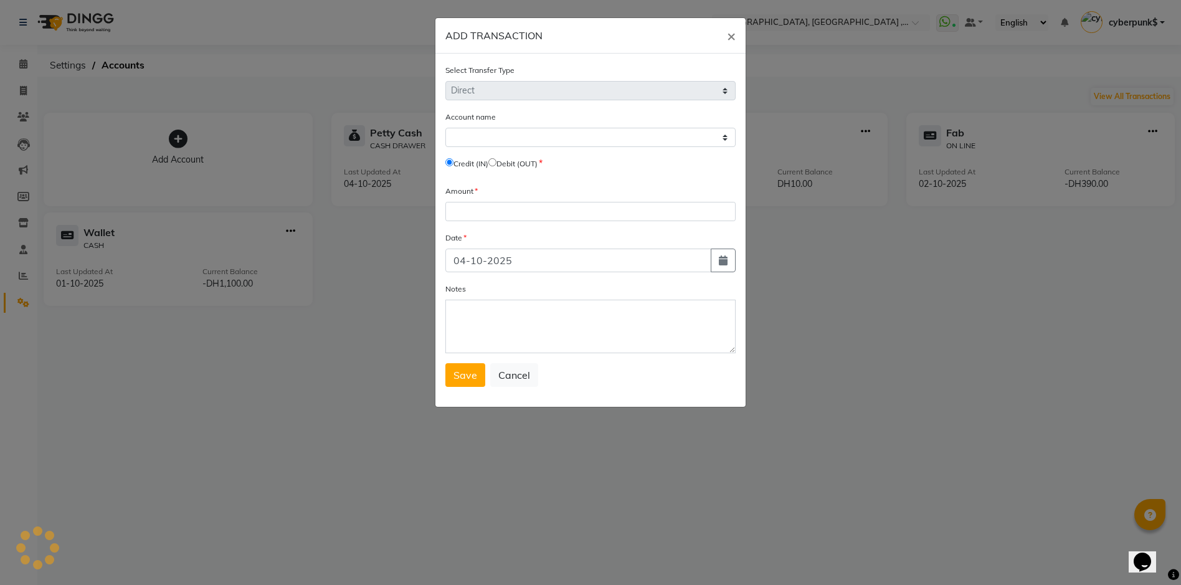
select select "2616"
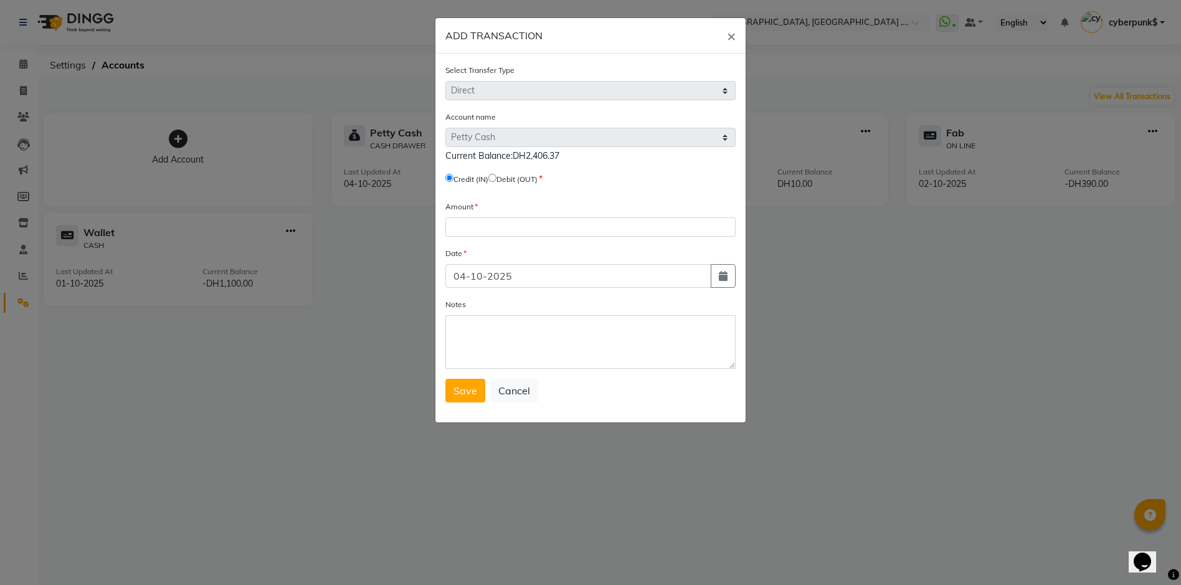
click at [497, 176] on input "radio" at bounding box center [492, 178] width 8 height 8
radio input "true"
click at [479, 231] on input "number" at bounding box center [591, 226] width 290 height 19
click at [468, 229] on input "number" at bounding box center [591, 226] width 290 height 19
click at [730, 39] on span "×" at bounding box center [731, 35] width 9 height 19
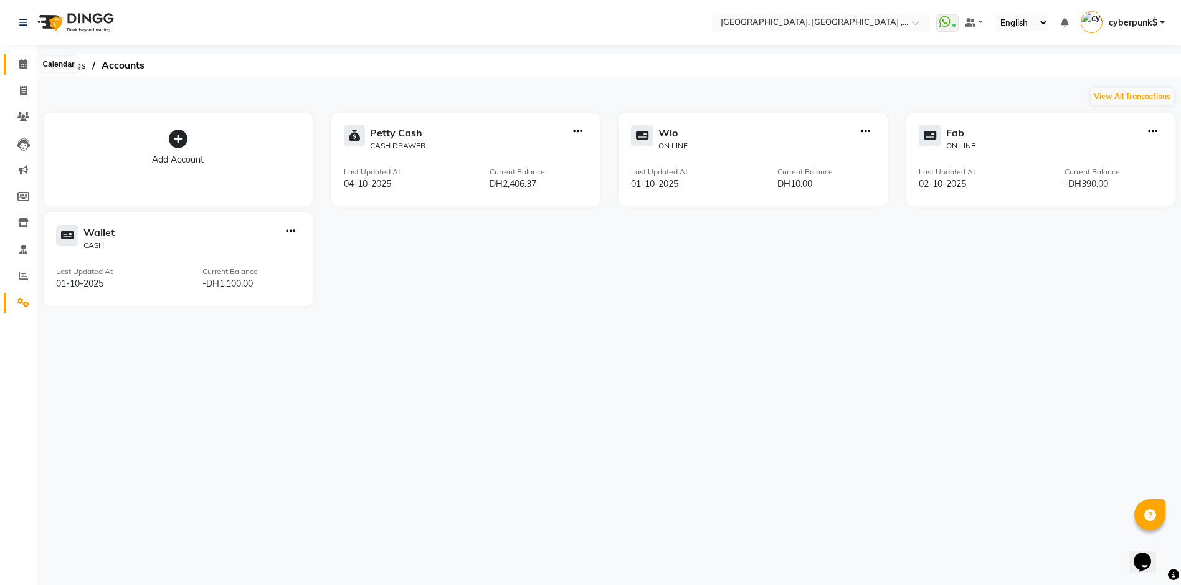
click at [19, 65] on icon at bounding box center [23, 63] width 8 height 9
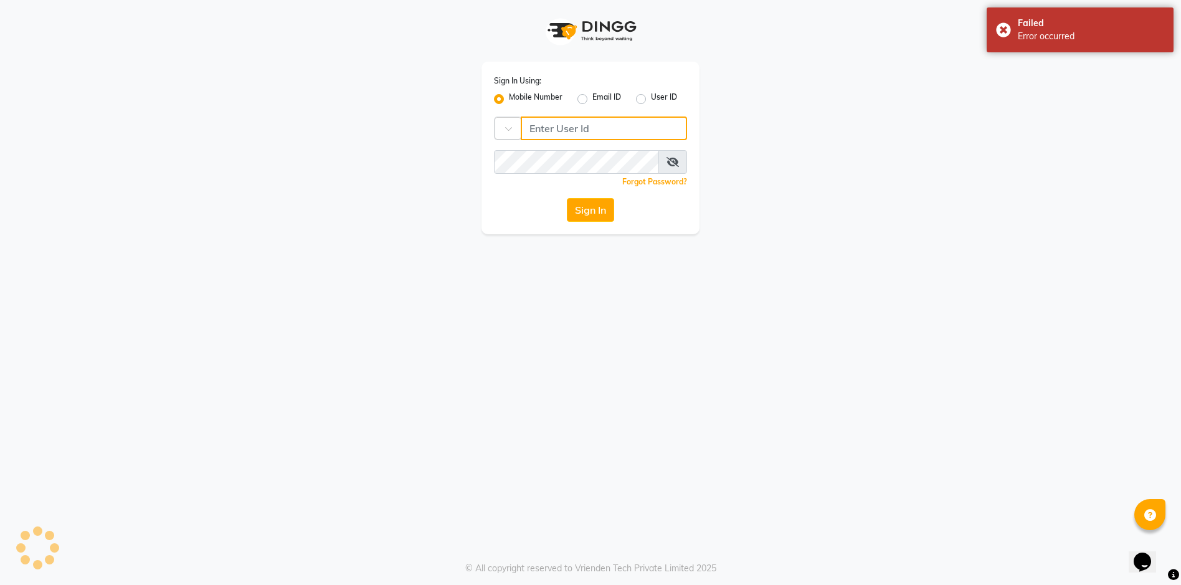
type input "543944492"
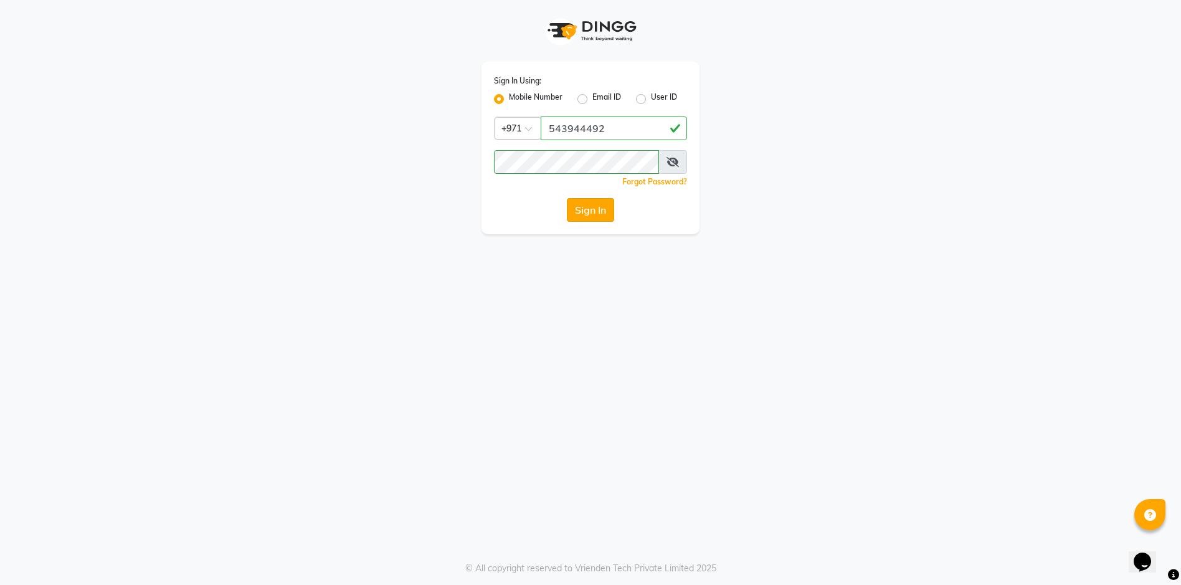
click at [592, 216] on button "Sign In" at bounding box center [590, 210] width 47 height 24
click at [600, 213] on button "Sign In" at bounding box center [590, 210] width 47 height 24
